Goal: Find specific page/section: Find specific page/section

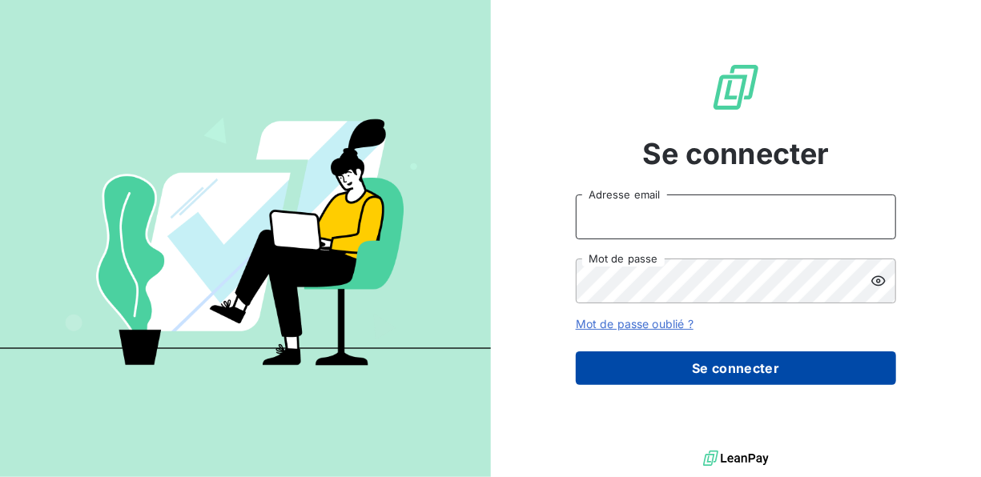
type input "[EMAIL_ADDRESS][DOMAIN_NAME]"
click at [718, 363] on button "Se connecter" at bounding box center [736, 368] width 320 height 34
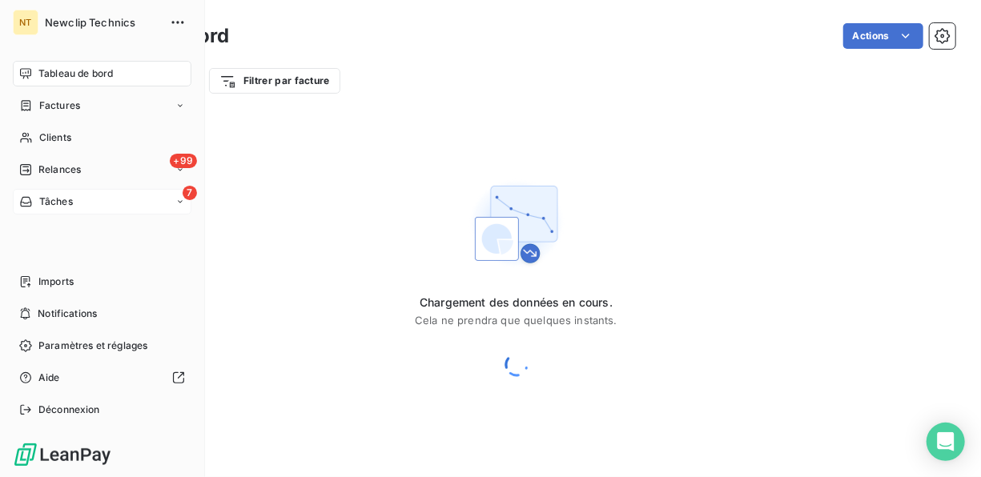
click at [30, 203] on icon at bounding box center [25, 202] width 11 height 10
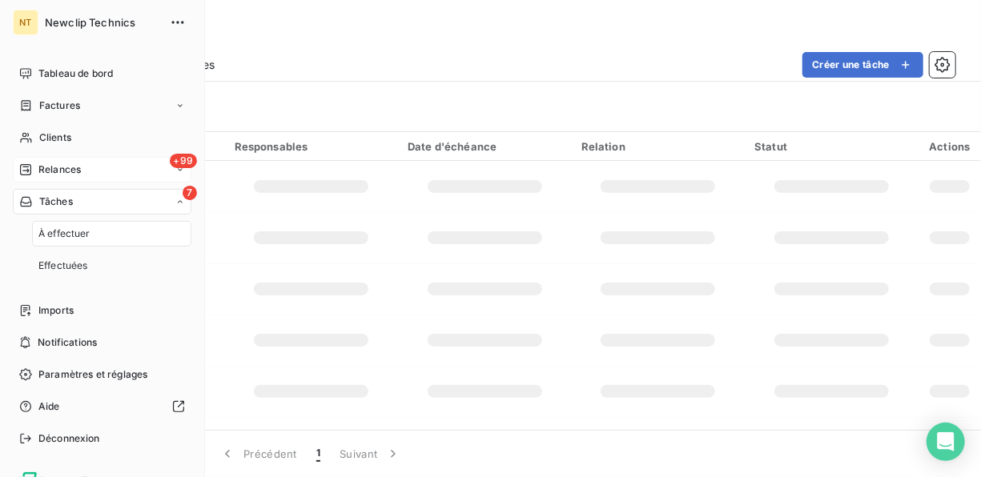
click at [50, 170] on span "Relances" at bounding box center [59, 170] width 42 height 14
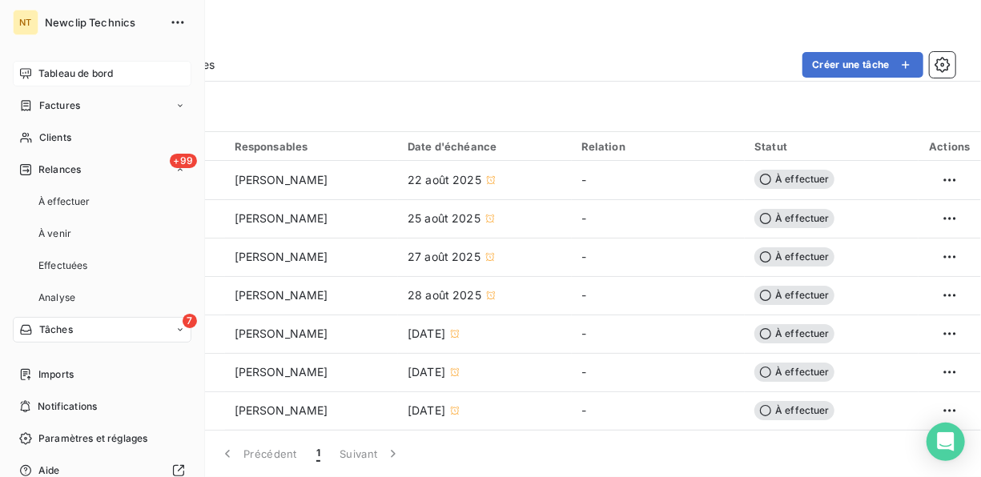
click at [81, 81] on div "Tableau de bord" at bounding box center [102, 74] width 179 height 26
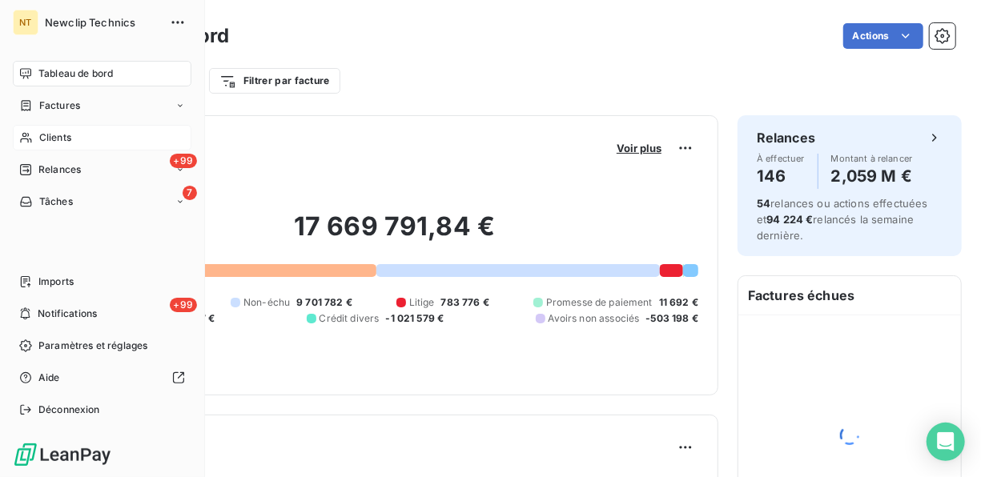
click at [82, 144] on div "Clients" at bounding box center [102, 138] width 179 height 26
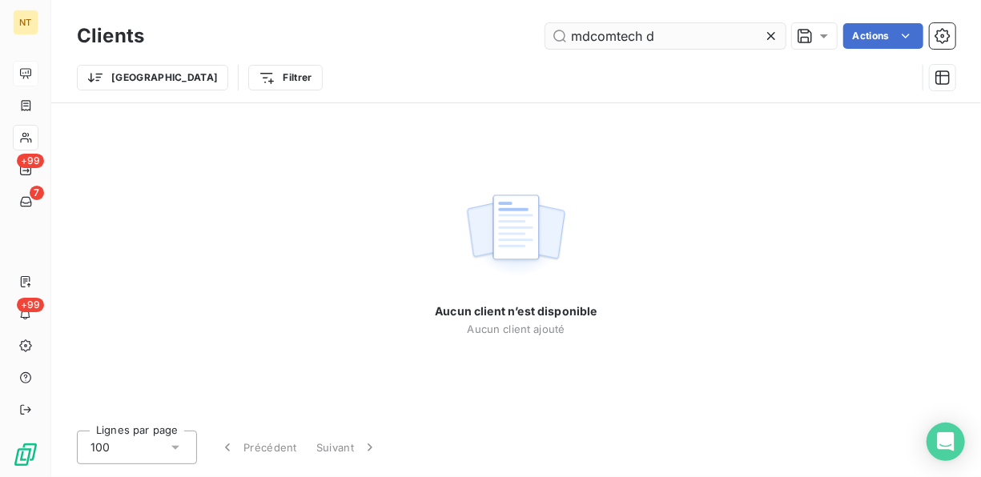
click at [577, 37] on input "mdcomtech d" at bounding box center [665, 36] width 240 height 26
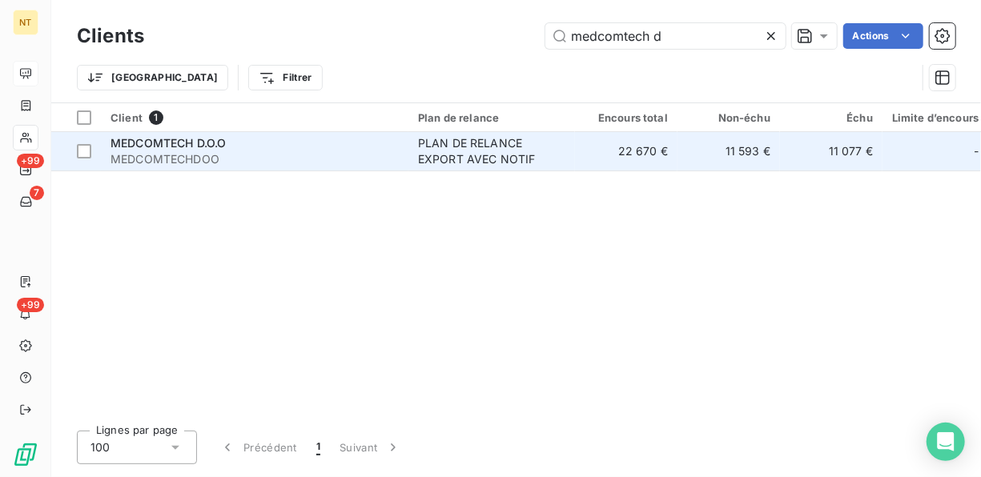
type input "medcomtech d"
click at [227, 157] on span "MEDCOMTECHDOO" at bounding box center [254, 159] width 288 height 16
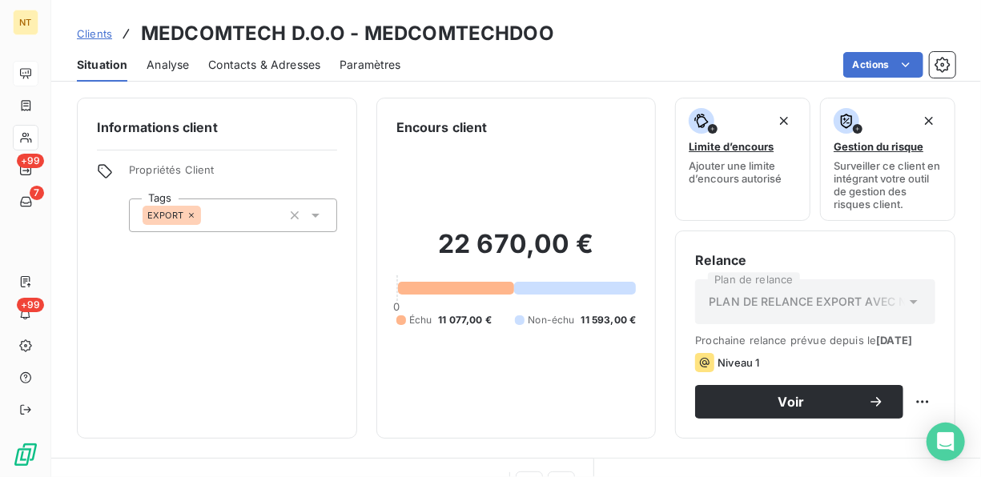
drag, startPoint x: 632, startPoint y: 323, endPoint x: 624, endPoint y: 326, distance: 8.6
click at [624, 325] on div "Encours client 22 670,00 € 0 Échu 11 077,00 € Non-échu 11 593,00 €" at bounding box center [516, 268] width 280 height 341
click at [621, 327] on span "11 593,00 €" at bounding box center [608, 320] width 55 height 14
click at [313, 229] on div "EXPORT" at bounding box center [233, 216] width 208 height 34
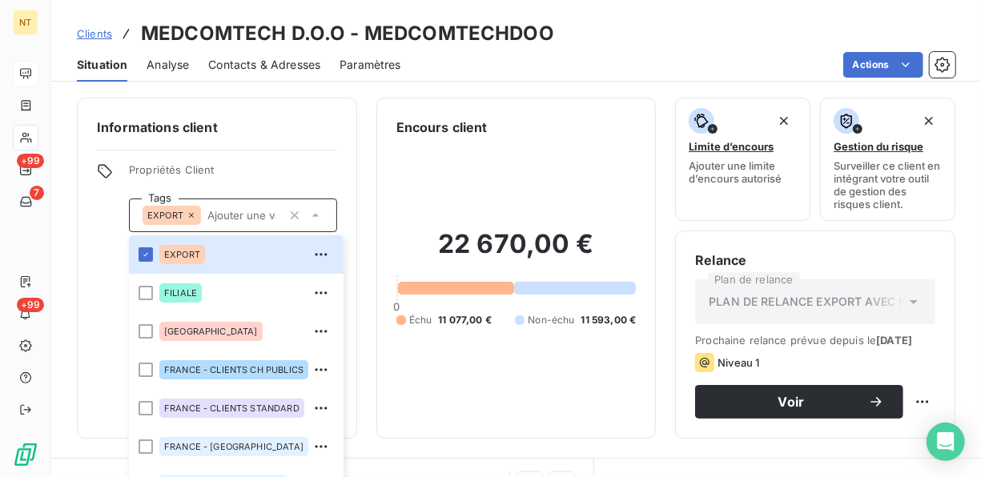
click at [376, 230] on div "Encours client 22 670,00 € 0 Échu 11 077,00 € Non-échu 11 593,00 €" at bounding box center [516, 268] width 280 height 341
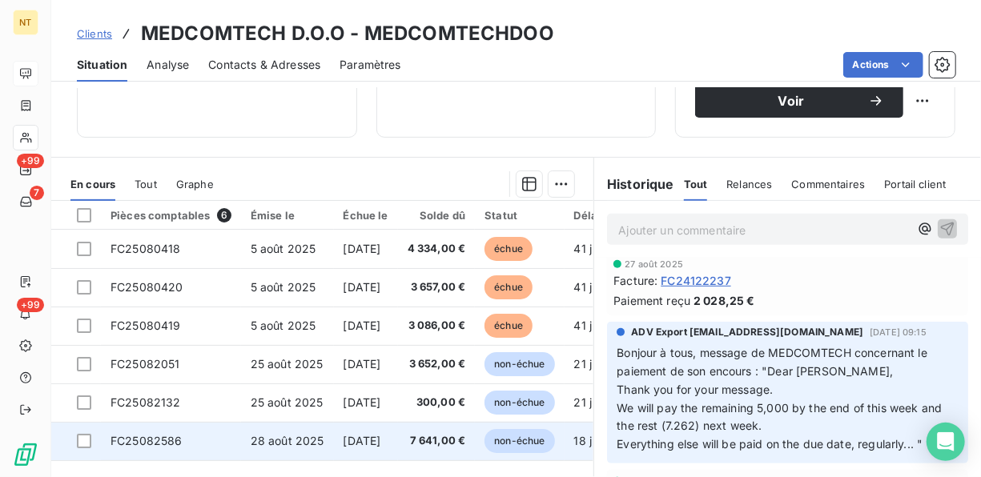
scroll to position [392, 0]
